Goal: Task Accomplishment & Management: Manage account settings

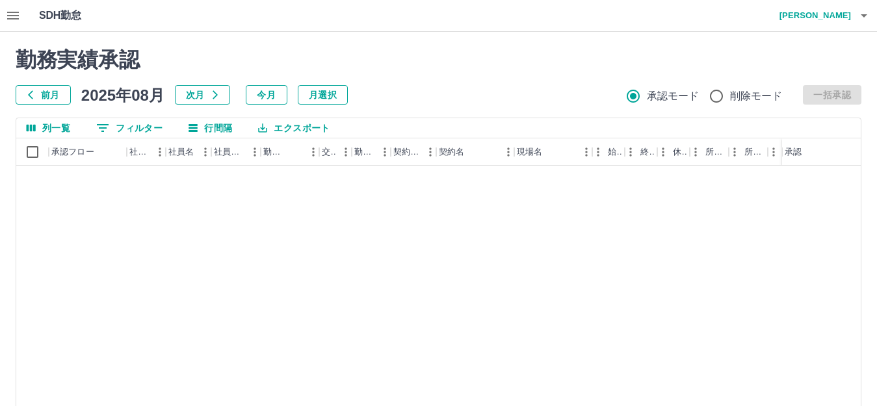
scroll to position [2664, 0]
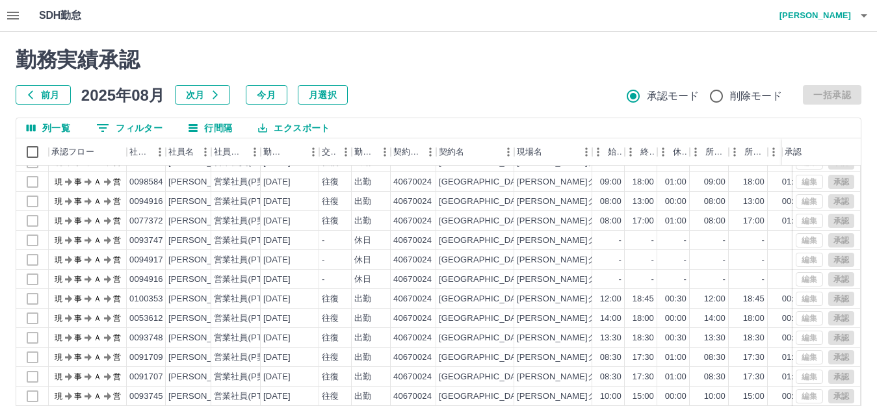
click at [14, 13] on icon "button" at bounding box center [13, 16] width 12 height 8
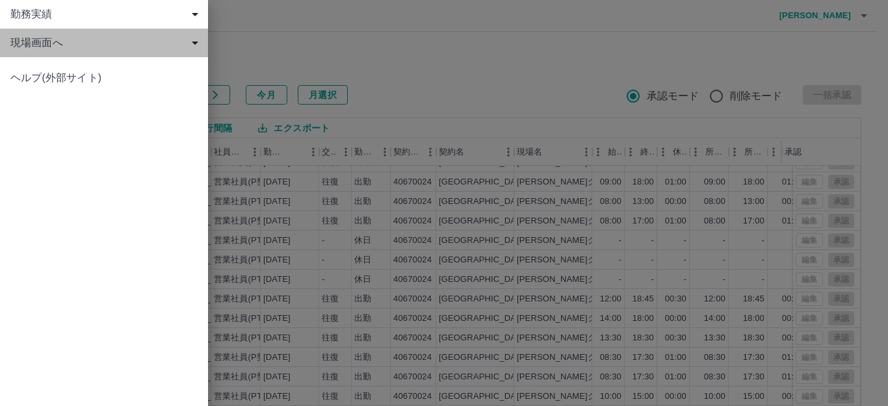
click at [36, 38] on span "現場画面へ" at bounding box center [106, 43] width 192 height 16
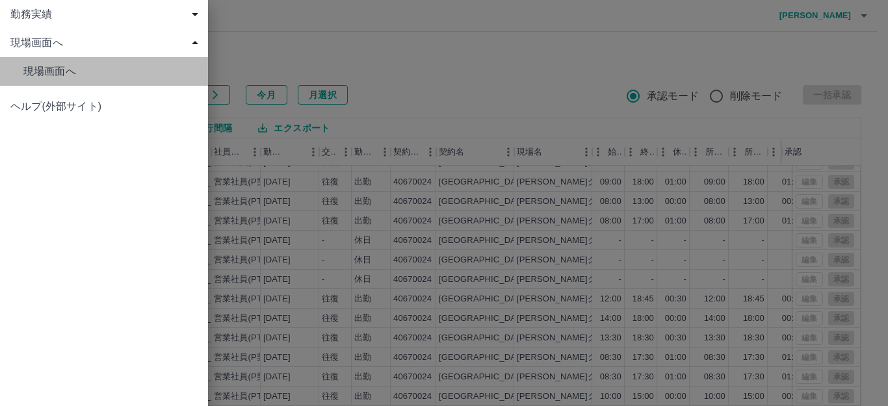
click at [44, 66] on span "現場画面へ" at bounding box center [110, 72] width 174 height 16
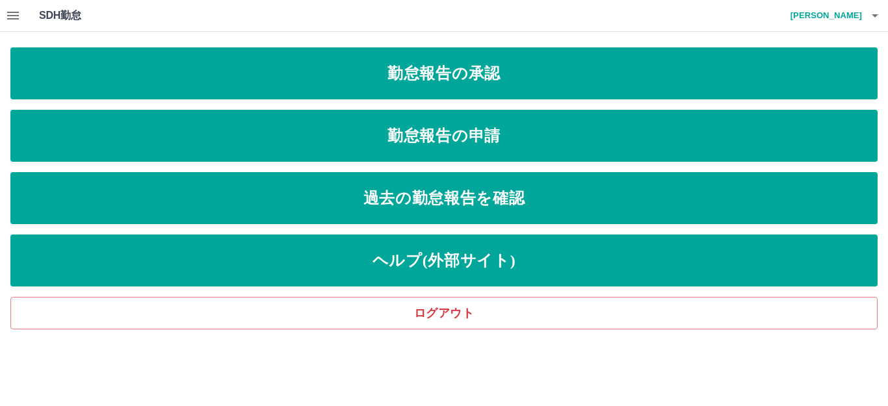
click at [8, 14] on icon "button" at bounding box center [13, 16] width 16 height 16
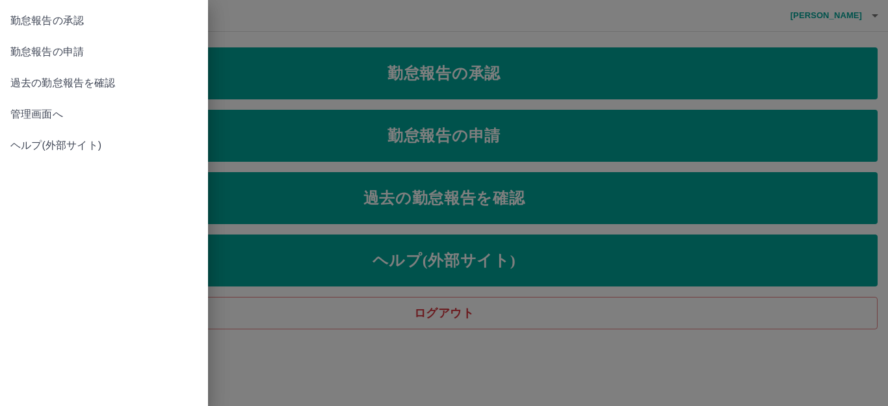
click at [33, 121] on span "管理画面へ" at bounding box center [103, 115] width 187 height 16
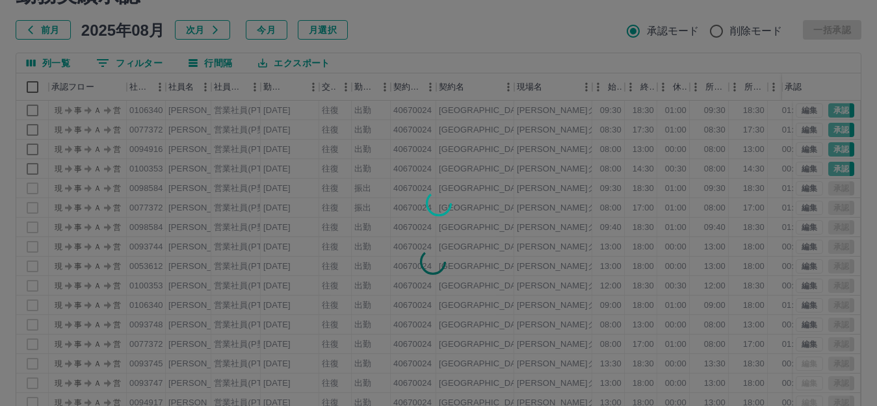
scroll to position [143, 0]
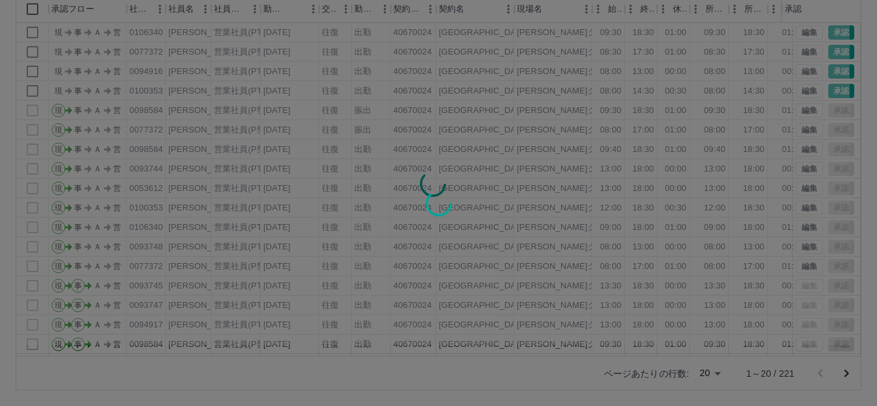
drag, startPoint x: 582, startPoint y: 350, endPoint x: 842, endPoint y: 349, distance: 259.9
click at [842, 349] on div at bounding box center [438, 203] width 877 height 406
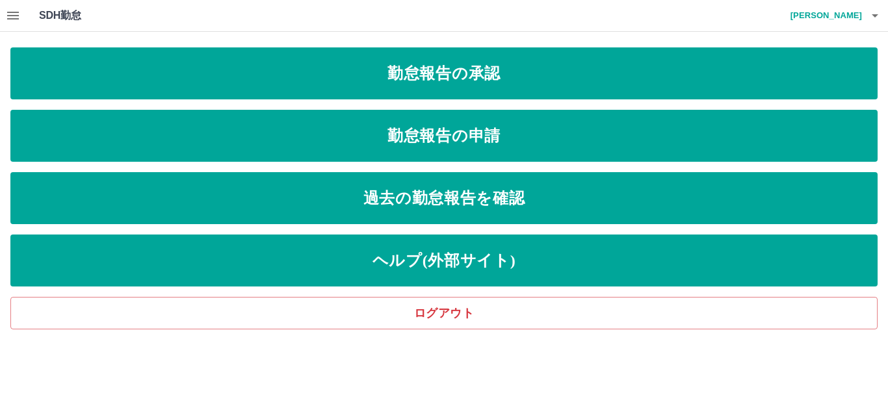
click at [3, 16] on button "button" at bounding box center [13, 15] width 26 height 31
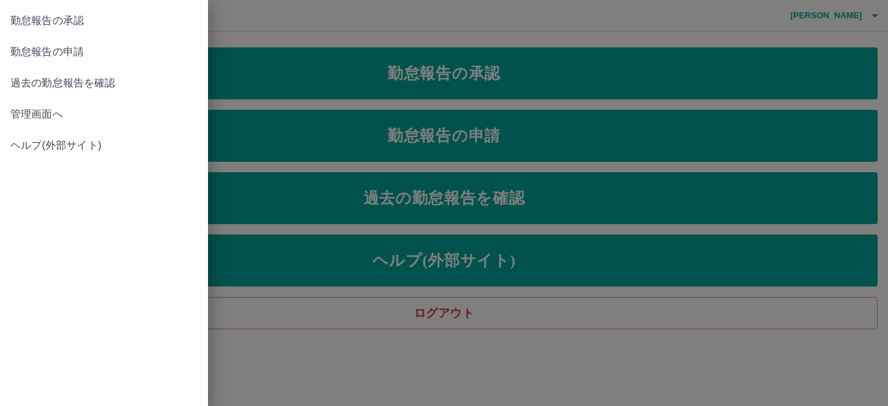
drag, startPoint x: 57, startPoint y: 100, endPoint x: 47, endPoint y: 116, distance: 18.9
click at [53, 107] on link "管理画面へ" at bounding box center [104, 114] width 208 height 31
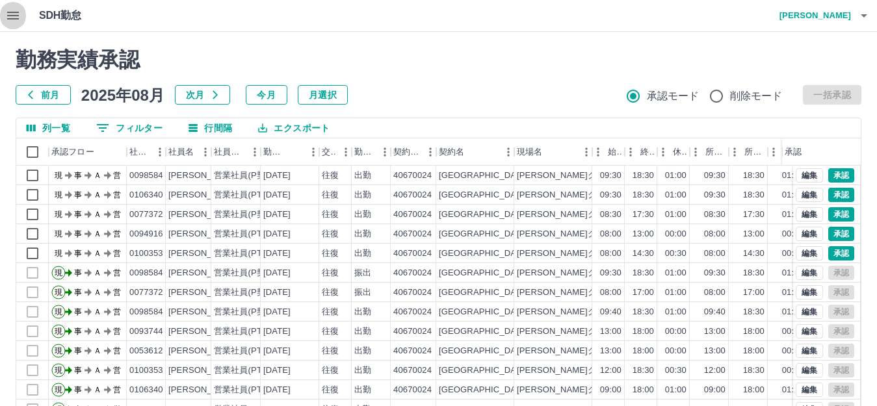
click at [14, 20] on icon "button" at bounding box center [13, 16] width 16 height 16
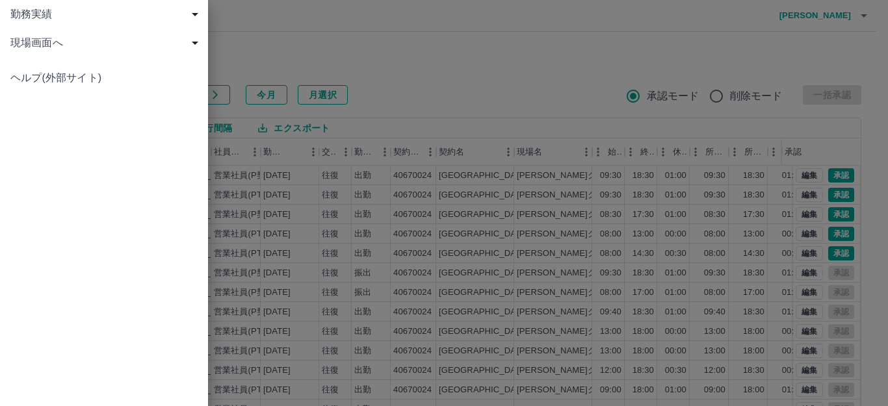
click at [58, 48] on span "現場画面へ" at bounding box center [106, 43] width 192 height 16
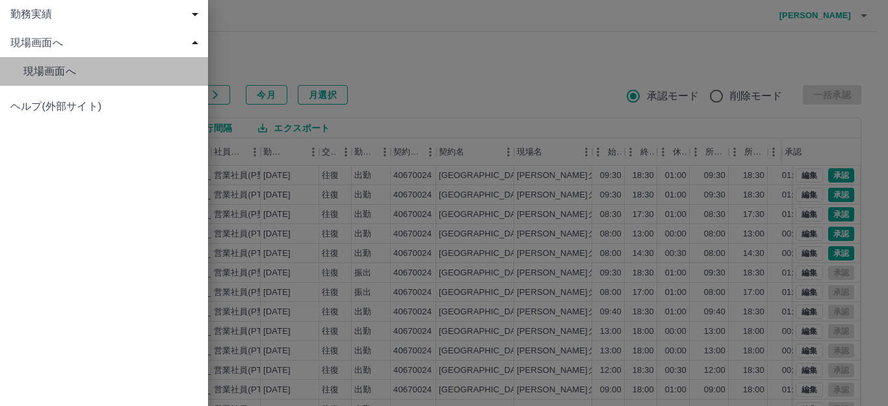
click at [60, 70] on span "現場画面へ" at bounding box center [110, 72] width 174 height 16
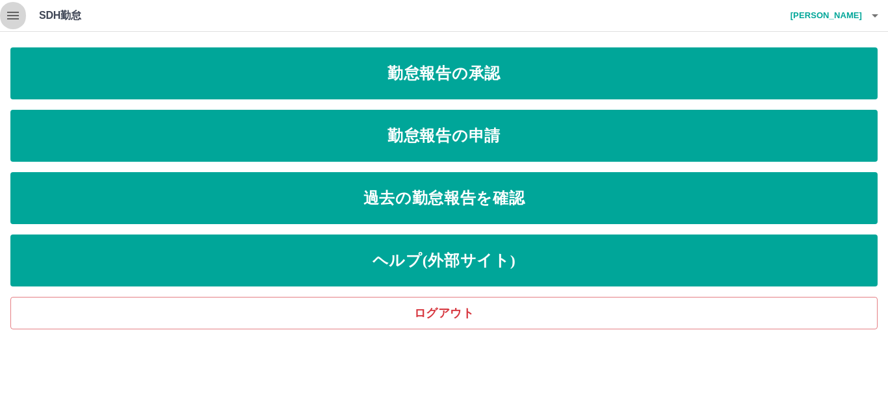
click at [7, 19] on icon "button" at bounding box center [13, 16] width 12 height 8
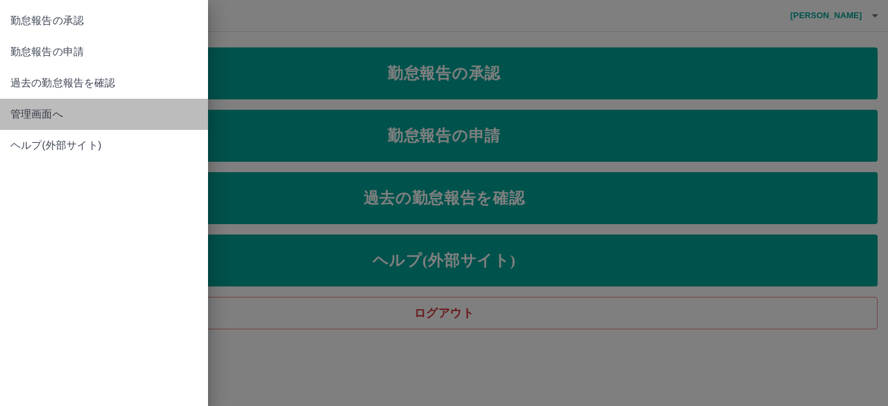
click at [34, 110] on span "管理画面へ" at bounding box center [103, 115] width 187 height 16
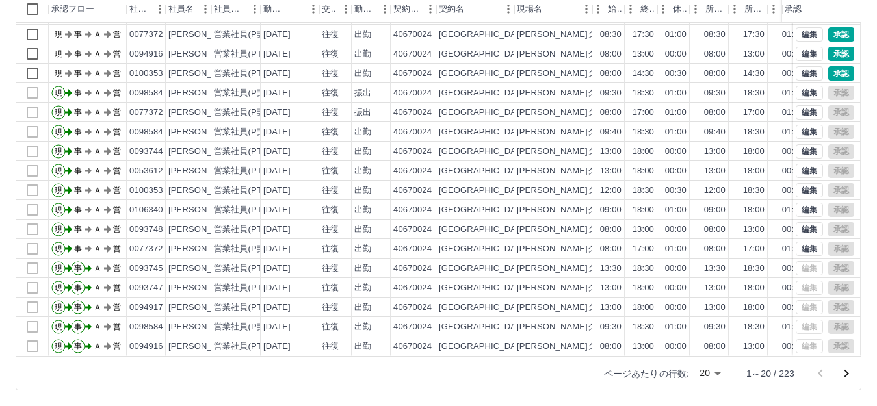
scroll to position [68, 0]
click at [795, 164] on button "編集" at bounding box center [808, 171] width 27 height 14
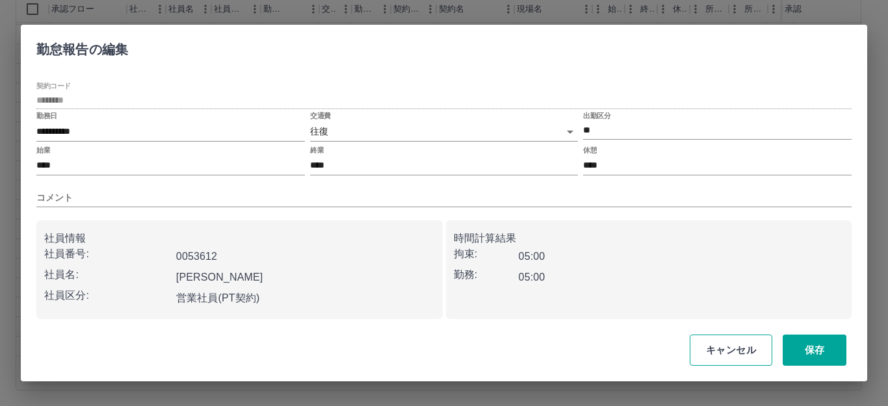
click at [732, 344] on button "キャンセル" at bounding box center [730, 350] width 83 height 31
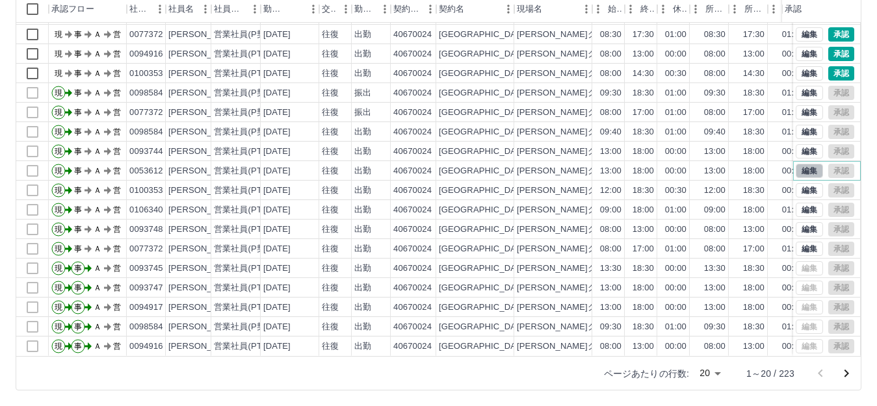
click at [803, 164] on button "編集" at bounding box center [808, 171] width 27 height 14
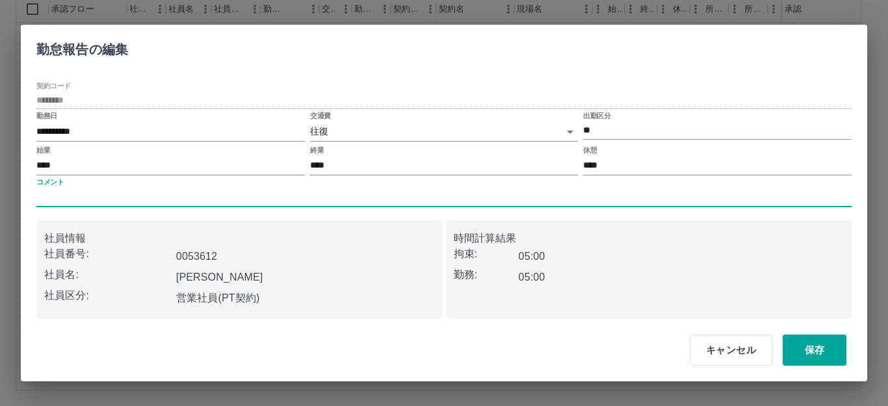
click at [199, 203] on input "コメント" at bounding box center [443, 197] width 815 height 19
type input "*"
type input "****"
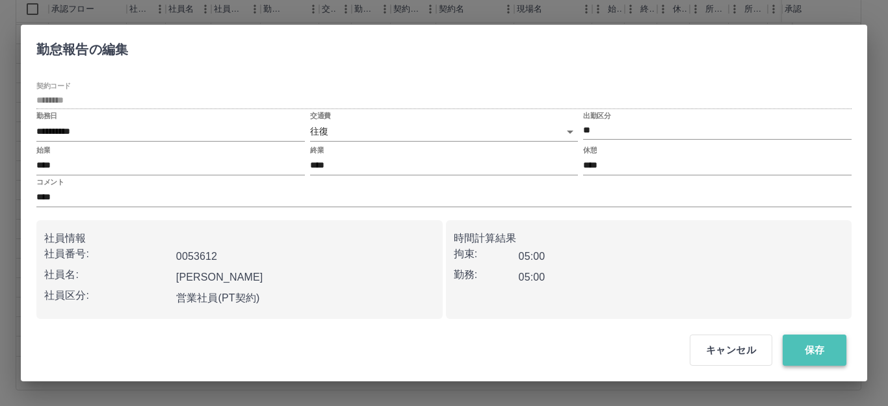
click at [823, 351] on button "保存" at bounding box center [814, 350] width 64 height 31
